Goal: Task Accomplishment & Management: Complete application form

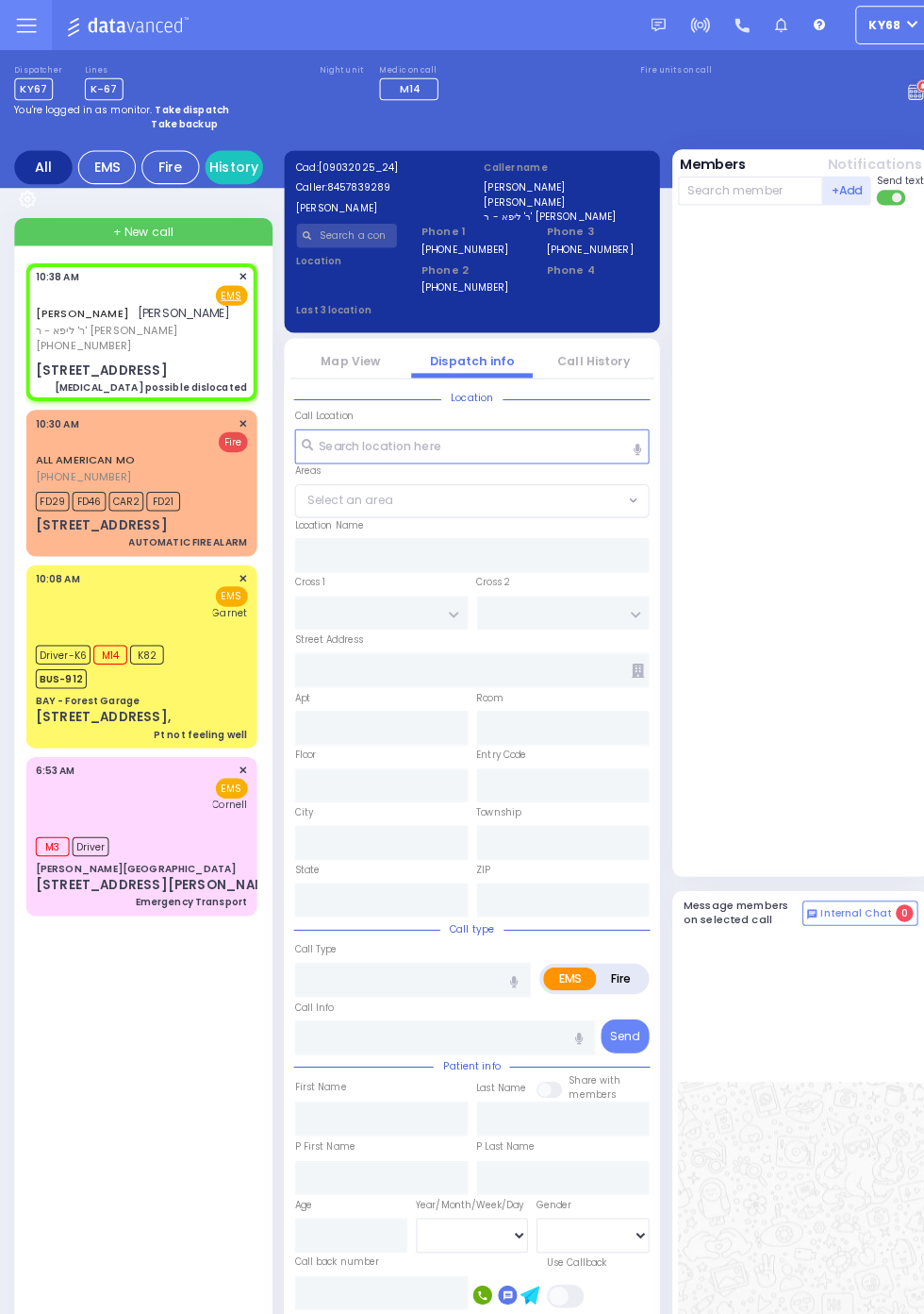
select select
type input "[MEDICAL_DATA] possible dislocated"
radio input "true"
type input "JOEL"
type input "WEISS"
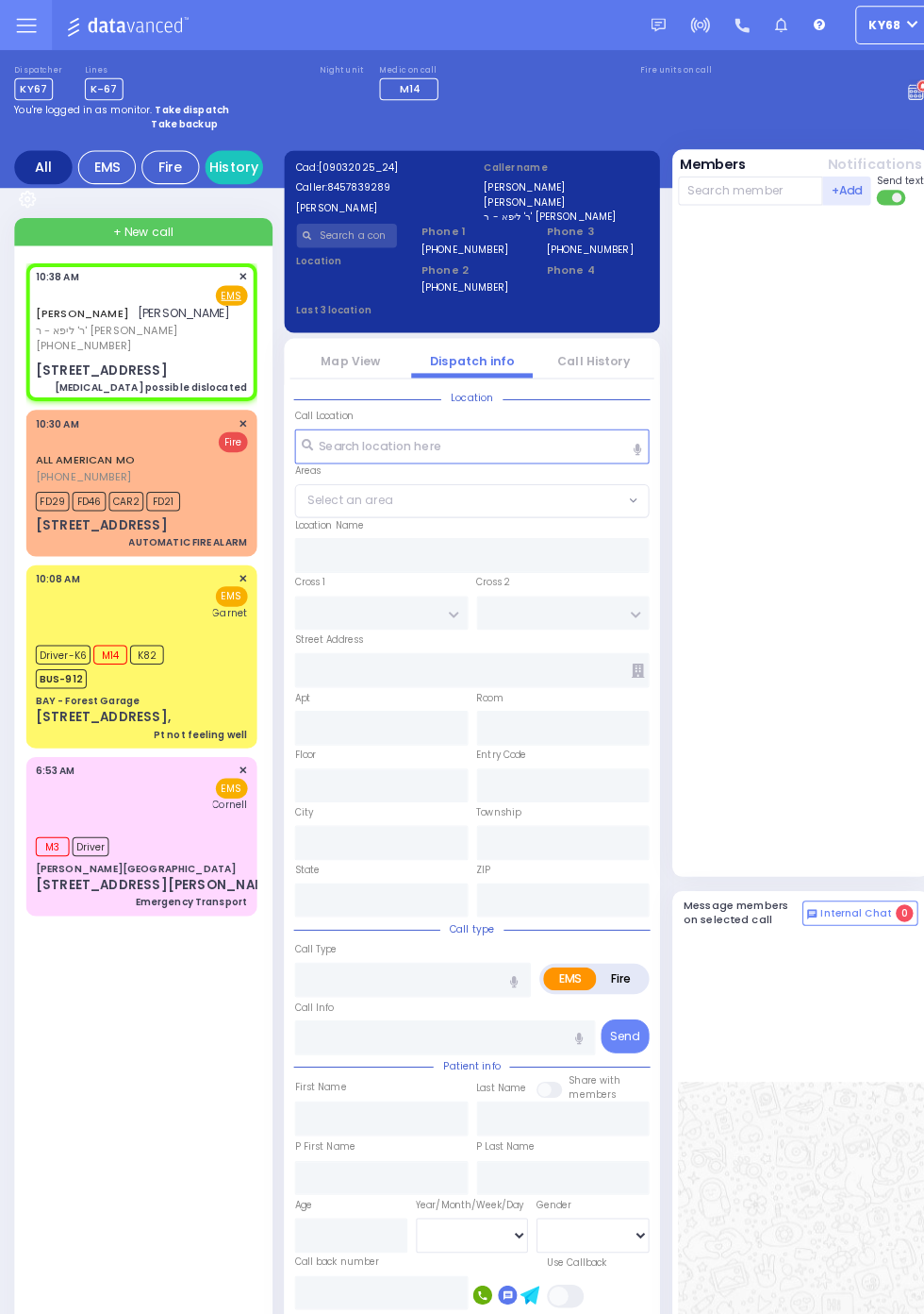
select select
type input "10:38"
type input "NORTH MAIN ST"
type input "BROOKS AVE"
type input "4 DRUBIGE WAY"
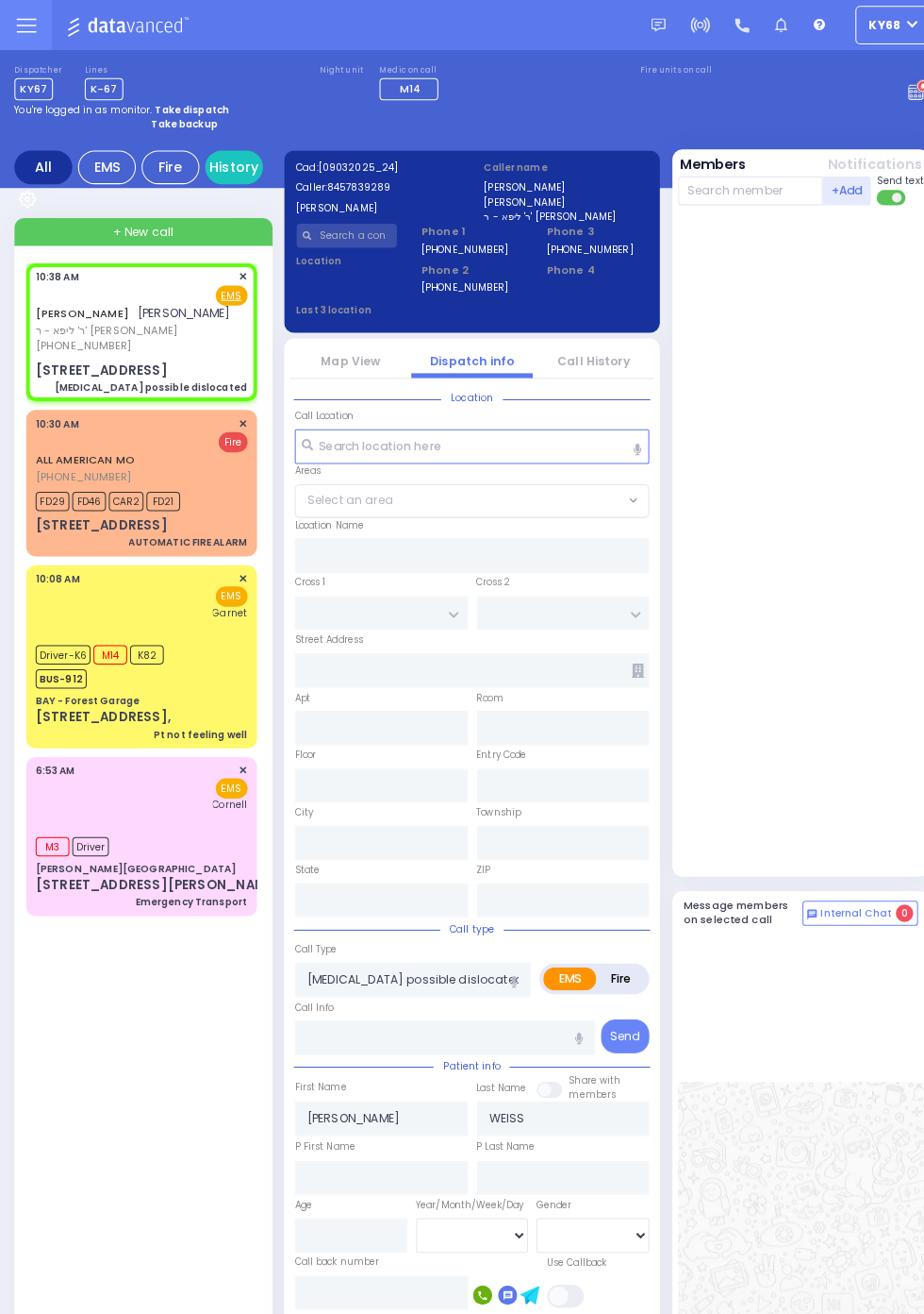
type input "105"
type input "Monroe"
type input "New York"
type input "10950"
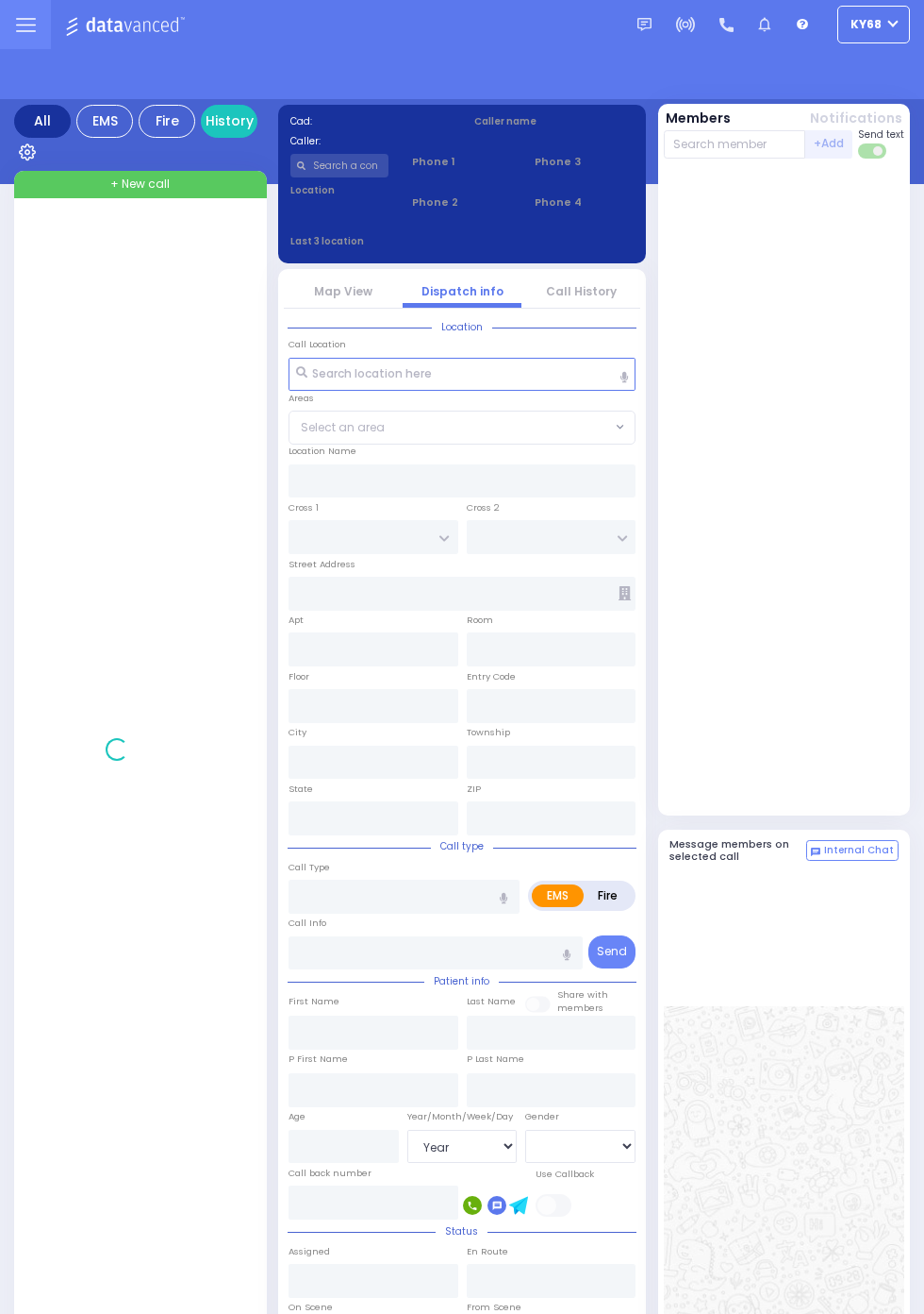
select select "Year"
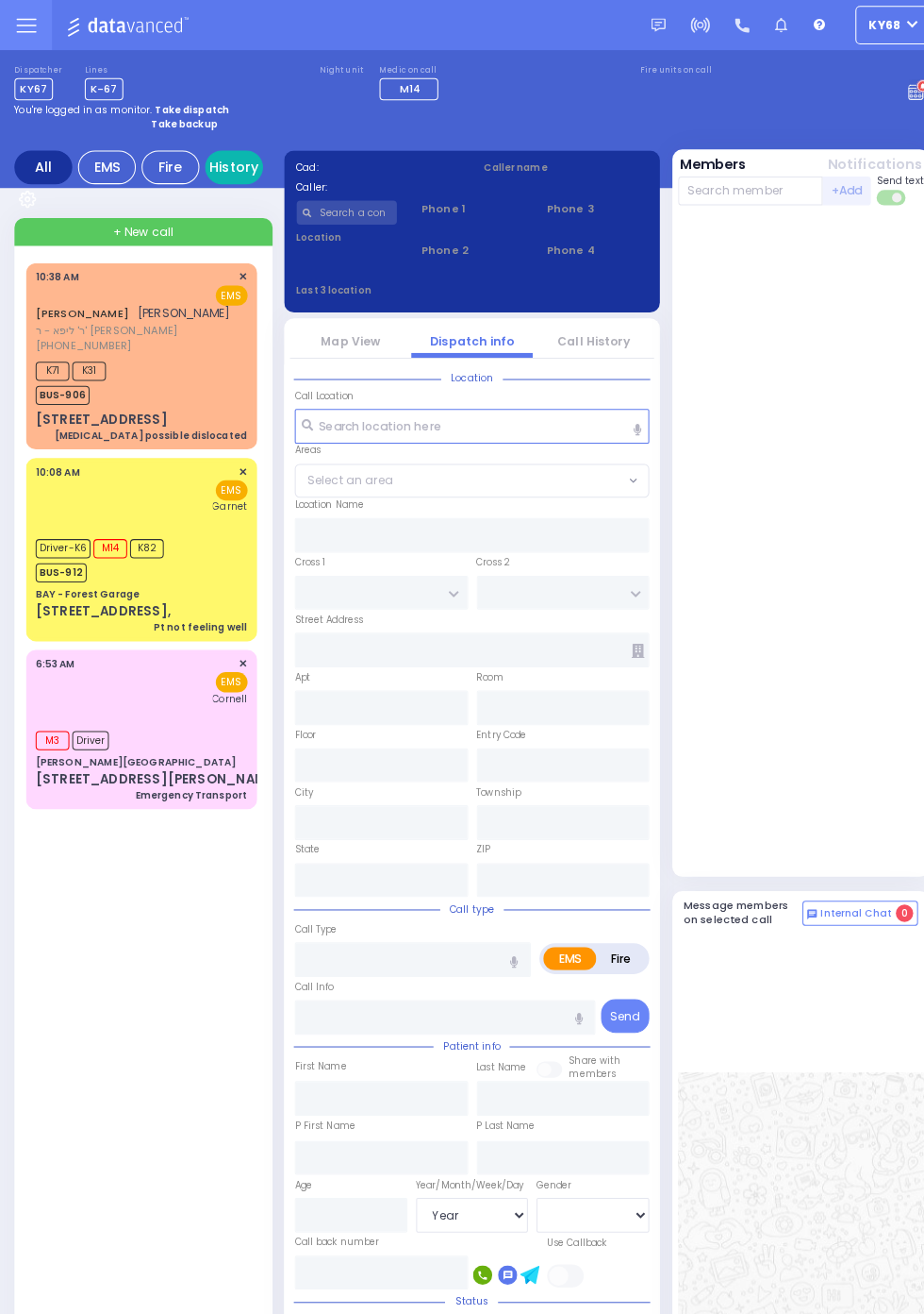
click at [258, 180] on link "History" at bounding box center [228, 163] width 56 height 33
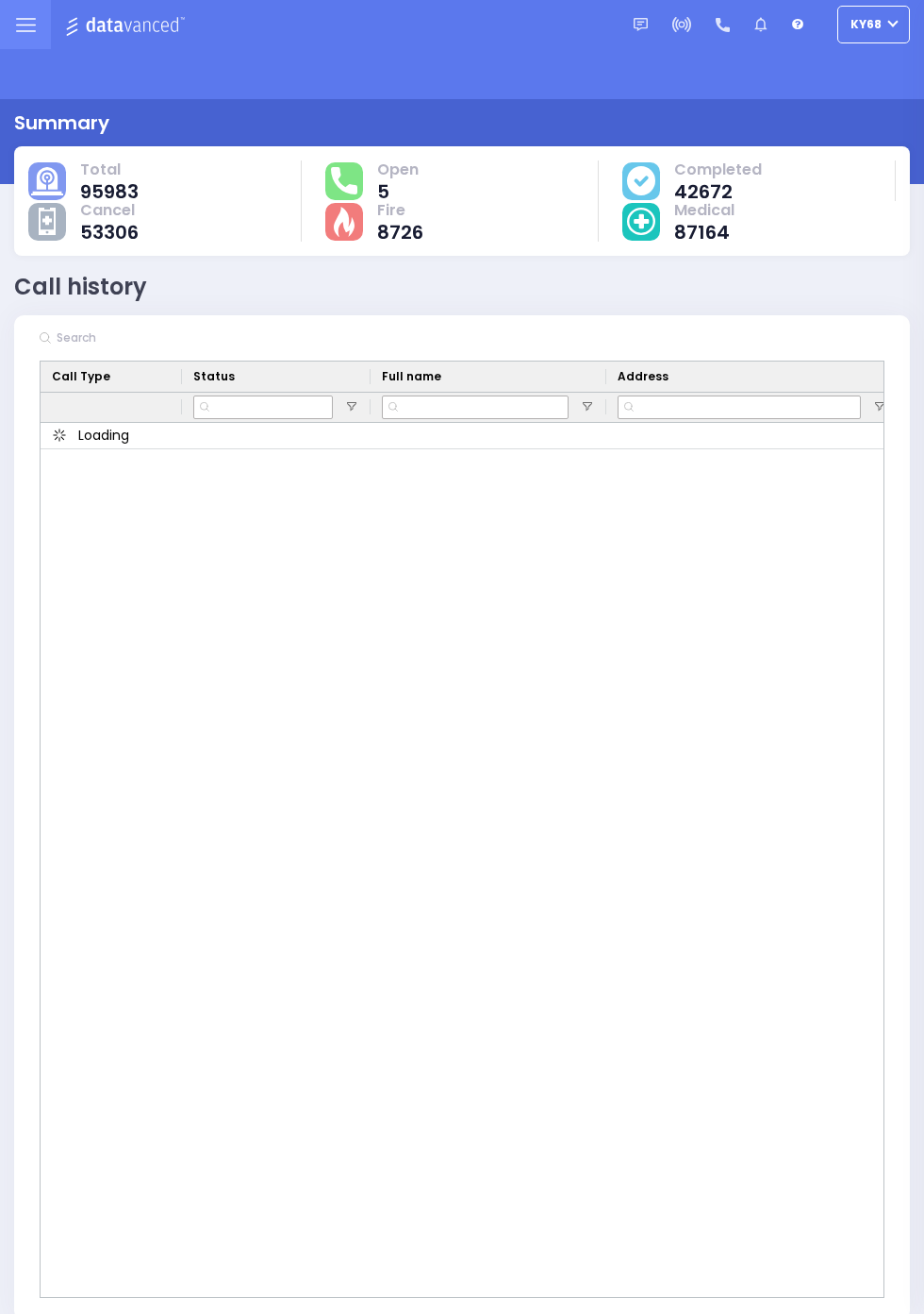
click at [87, 336] on input "text" at bounding box center [192, 338] width 283 height 34
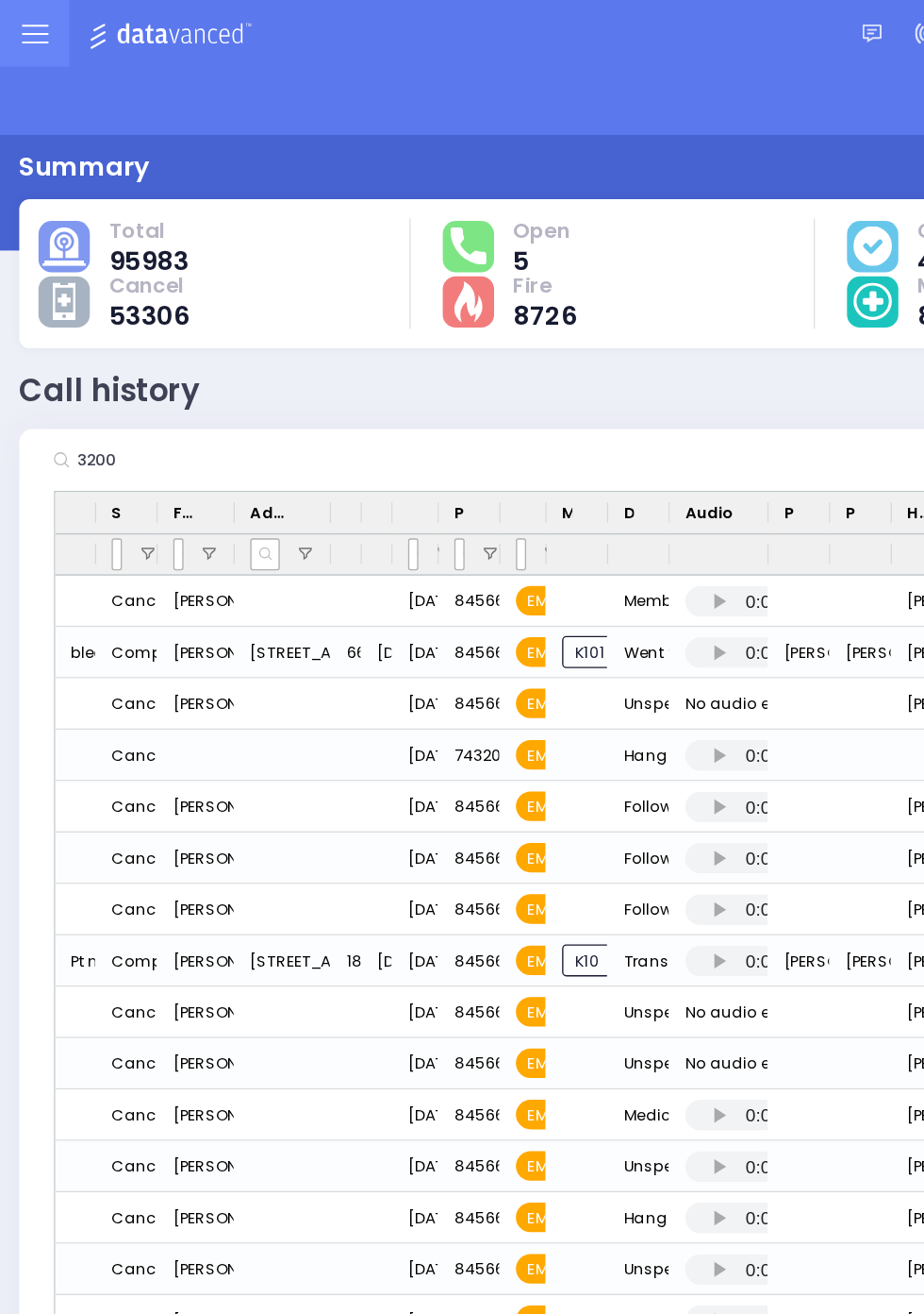
type input "3200"
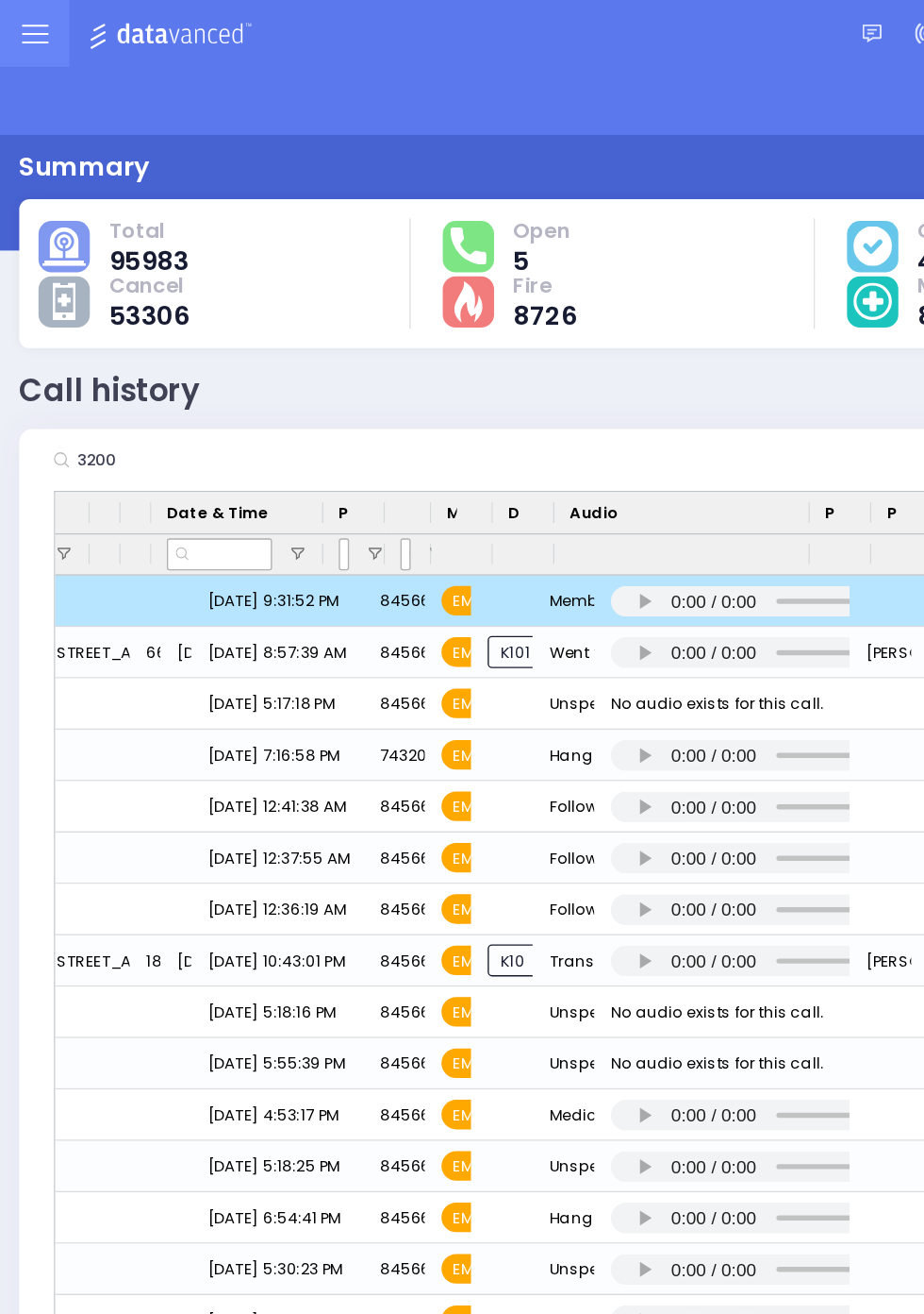
scroll to position [0, 207]
